Goal: Transaction & Acquisition: Purchase product/service

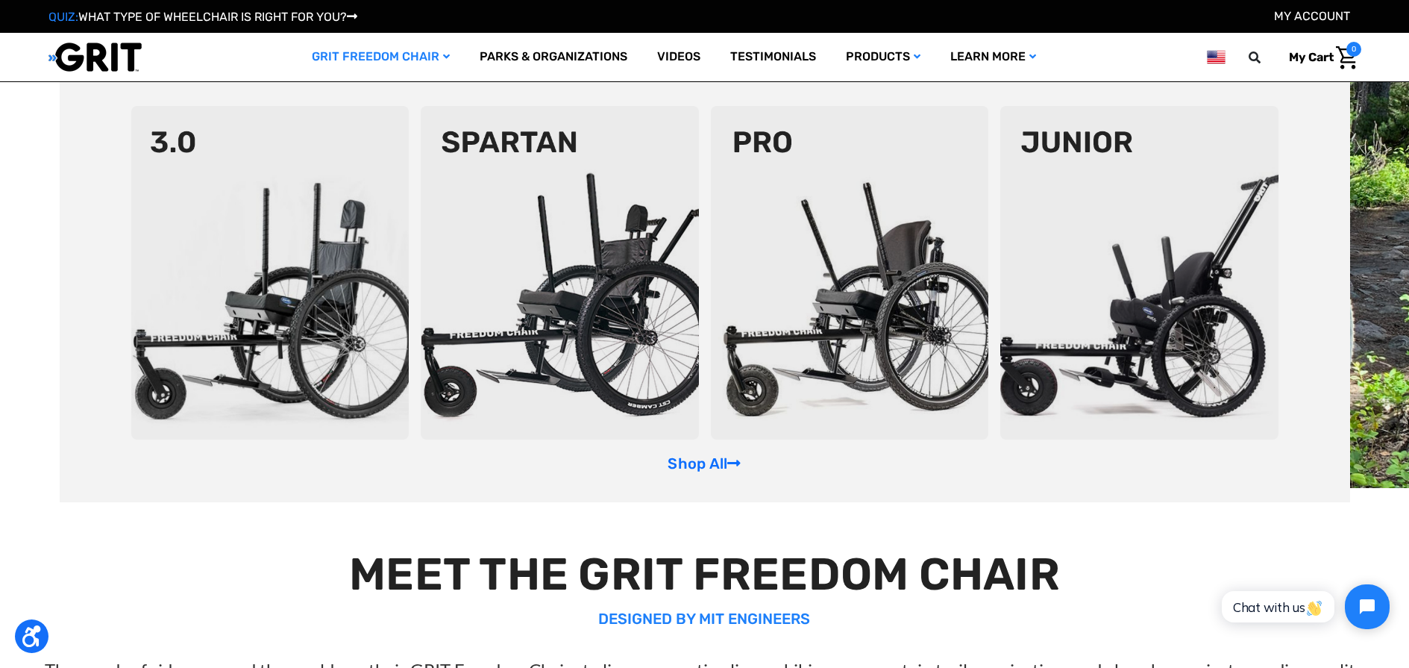
click at [384, 58] on link "GRIT Freedom Chair" at bounding box center [381, 57] width 168 height 48
click at [301, 197] on img at bounding box center [270, 272] width 278 height 333
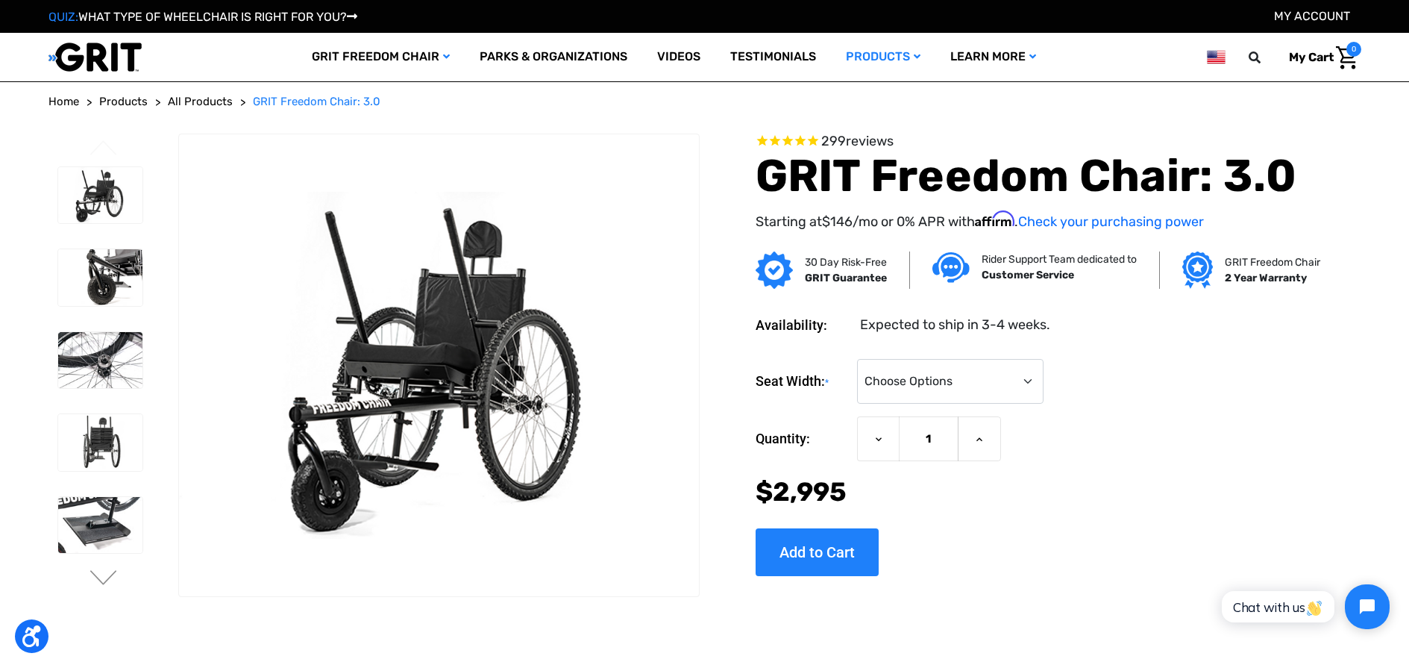
click at [104, 561] on div at bounding box center [100, 613] width 98 height 907
click at [104, 566] on div at bounding box center [100, 613] width 98 height 907
click at [103, 571] on button "Next" at bounding box center [103, 579] width 31 height 18
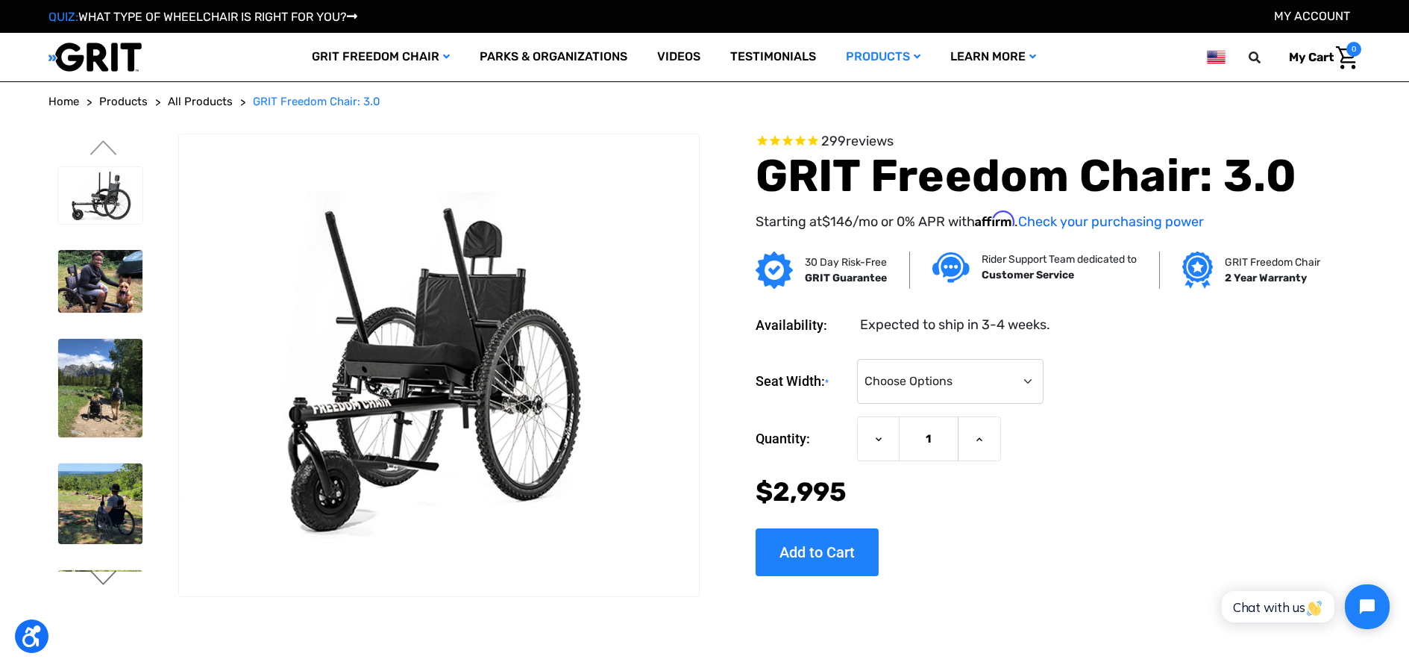
click at [104, 574] on button "Next" at bounding box center [103, 579] width 31 height 18
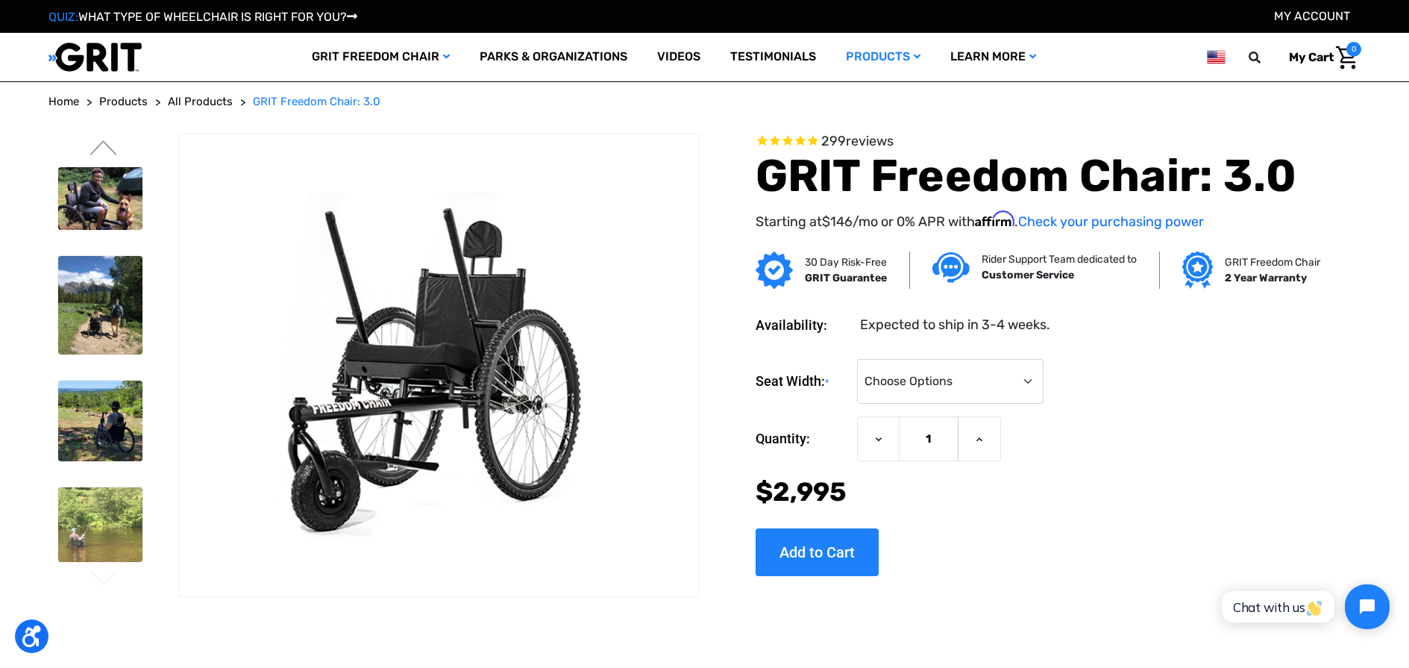
click at [104, 577] on button "Next" at bounding box center [103, 579] width 31 height 18
click at [103, 577] on button "Next" at bounding box center [103, 579] width 31 height 18
click at [101, 141] on button "Previous" at bounding box center [103, 149] width 31 height 18
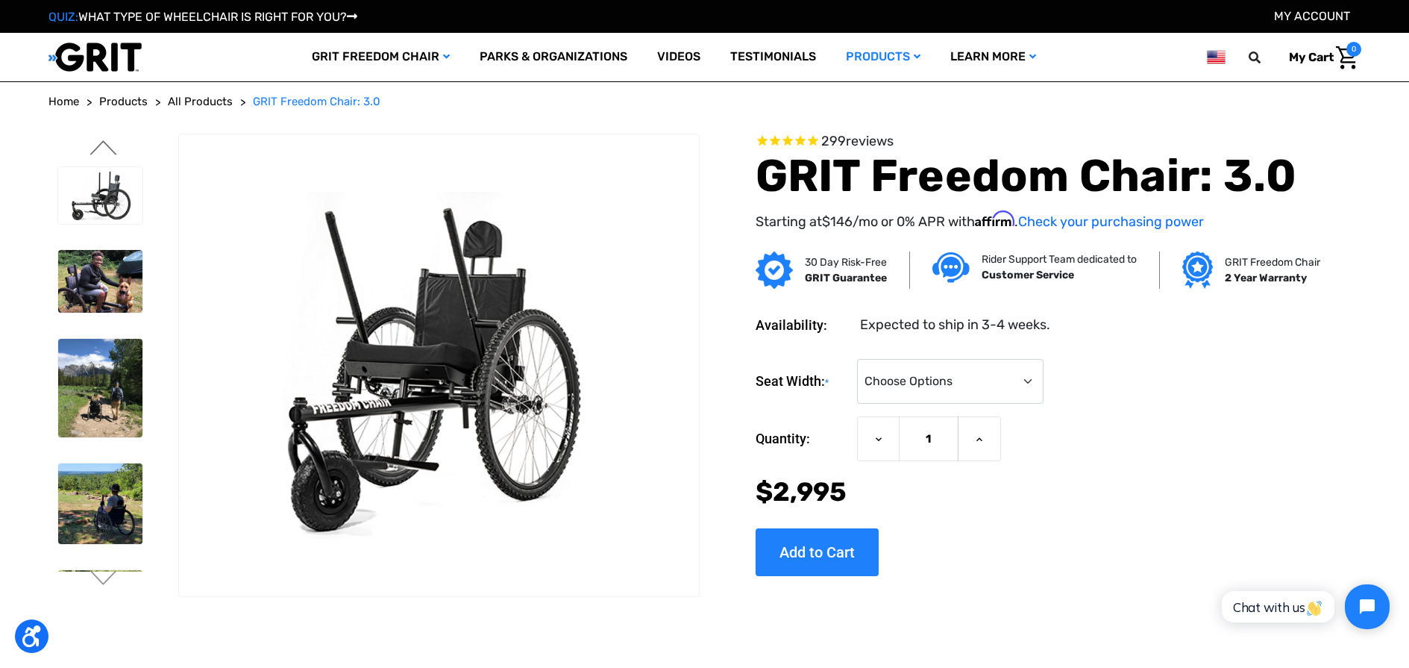
click at [101, 140] on button "Previous" at bounding box center [103, 149] width 31 height 18
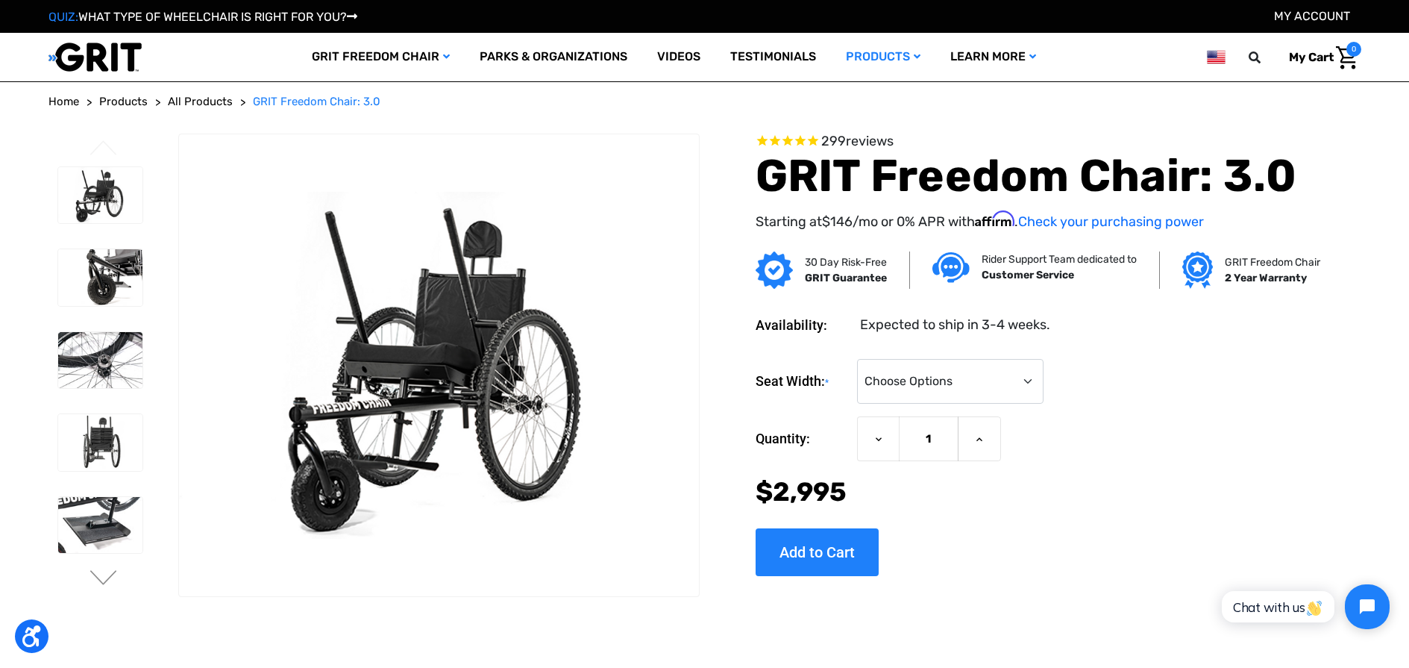
click at [101, 140] on button "Previous" at bounding box center [103, 149] width 31 height 18
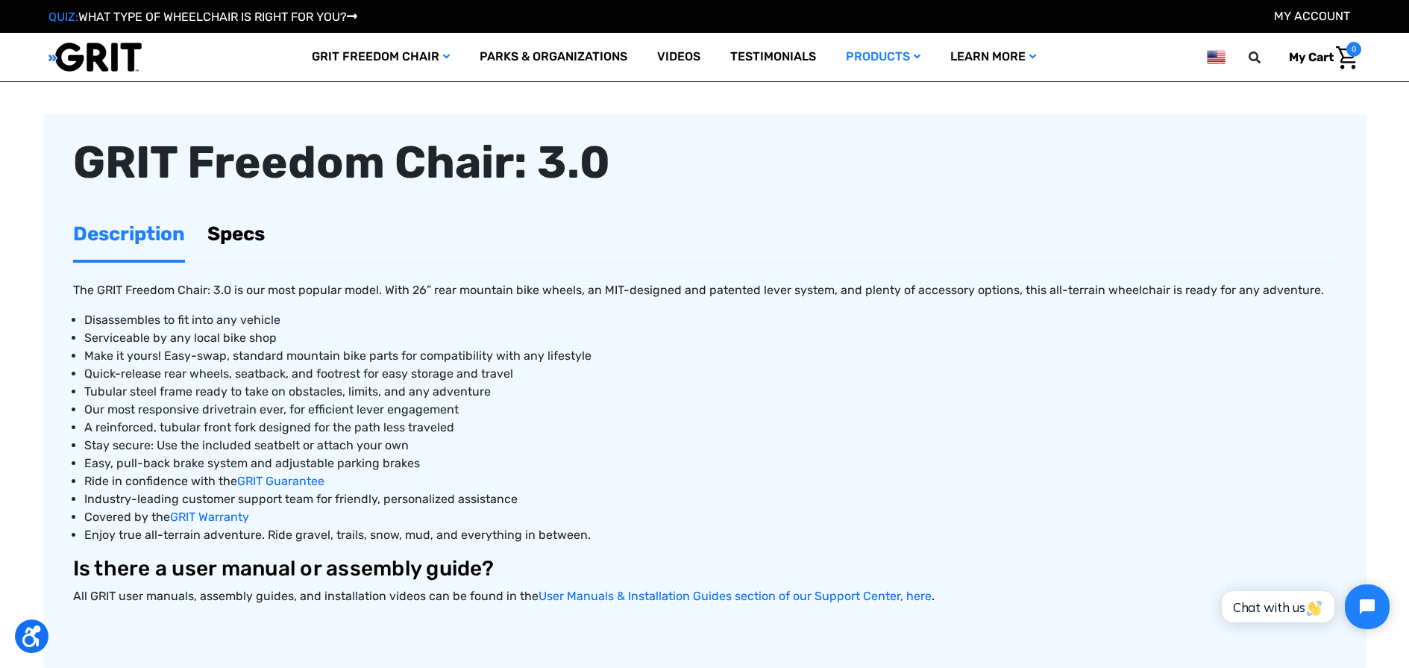
scroll to position [447, 0]
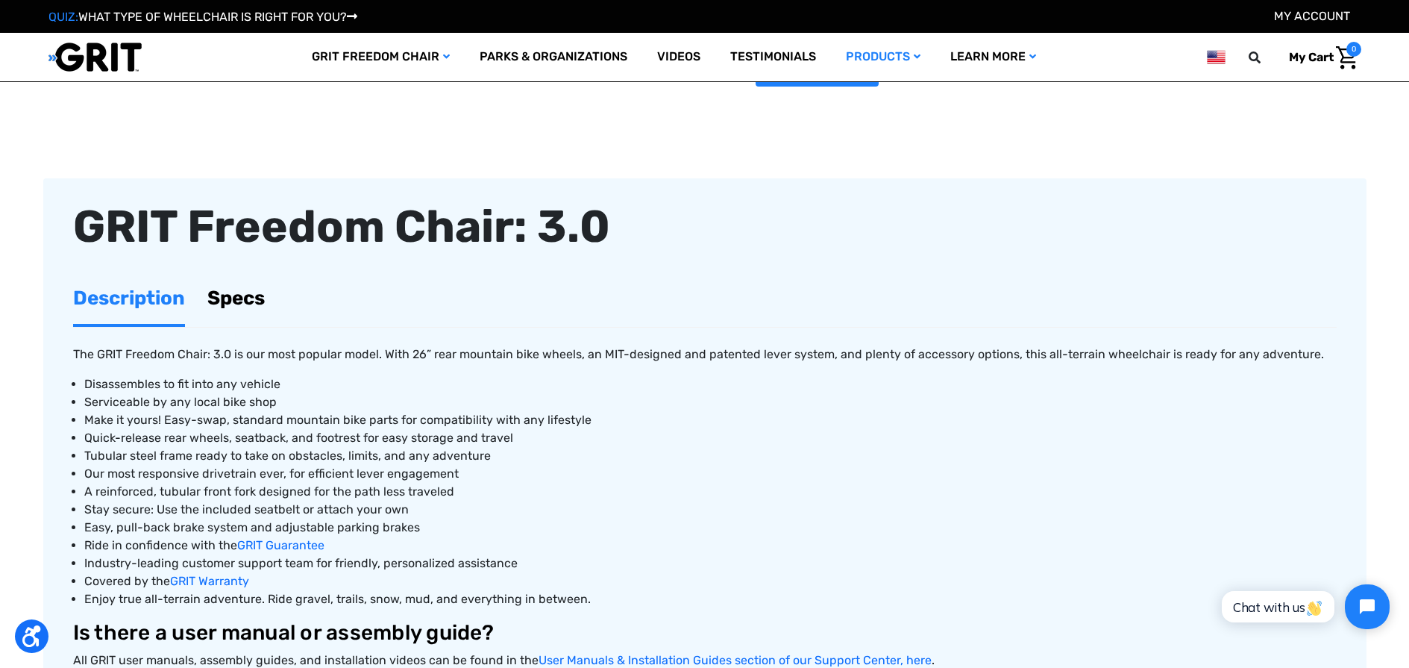
click at [241, 298] on link "Specs" at bounding box center [235, 297] width 57 height 51
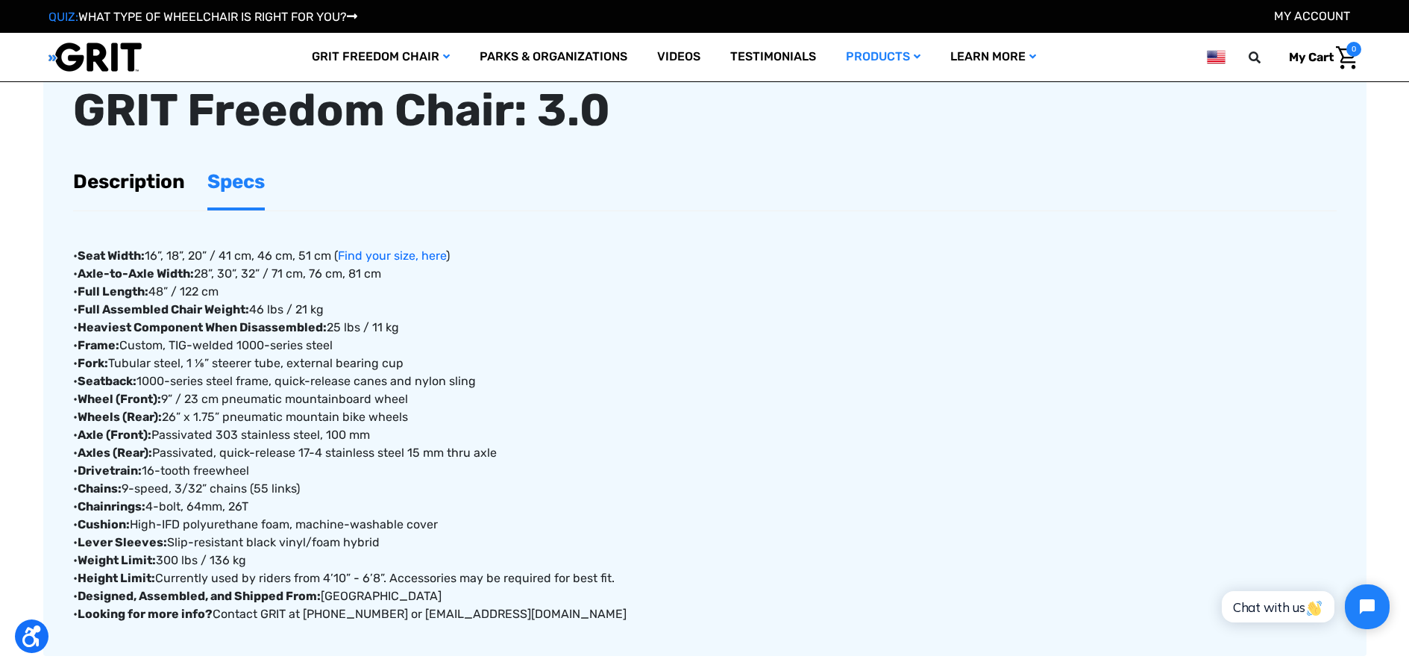
scroll to position [597, 0]
